Goal: Information Seeking & Learning: Understand process/instructions

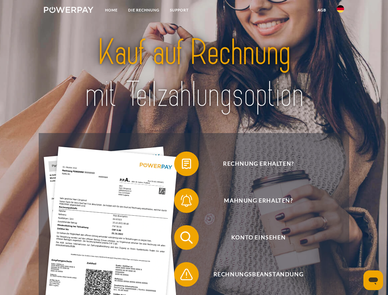
click at [69, 11] on img at bounding box center [68, 10] width 49 height 6
click at [341, 11] on img at bounding box center [340, 8] width 7 height 7
click at [322, 10] on link "agb" at bounding box center [322, 10] width 19 height 11
click at [182, 165] on span at bounding box center [177, 163] width 31 height 31
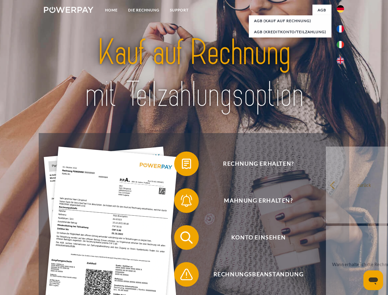
click at [182, 202] on span at bounding box center [177, 200] width 31 height 31
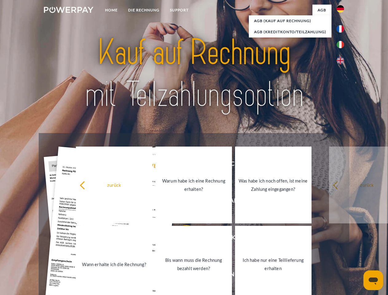
click at [182, 239] on link "Bis wann muss die Rechnung bezahlt werden?" at bounding box center [194, 264] width 77 height 77
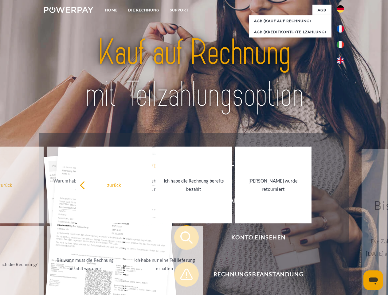
click at [182, 276] on span at bounding box center [177, 274] width 31 height 31
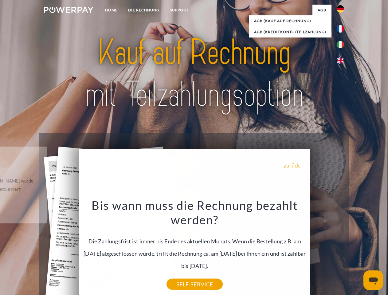
click at [374, 280] on icon "Messaging-Fenster öffnen" at bounding box center [373, 281] width 9 height 7
